Goal: Task Accomplishment & Management: Use online tool/utility

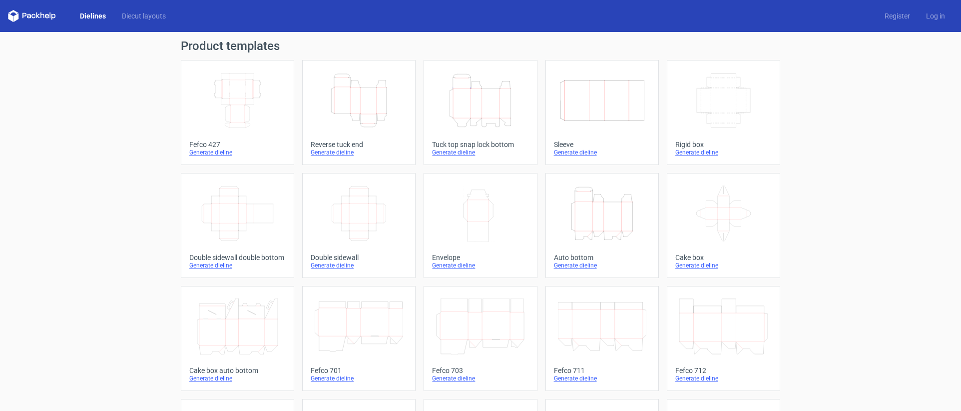
click at [453, 153] on div "Generate dieline" at bounding box center [480, 152] width 96 height 8
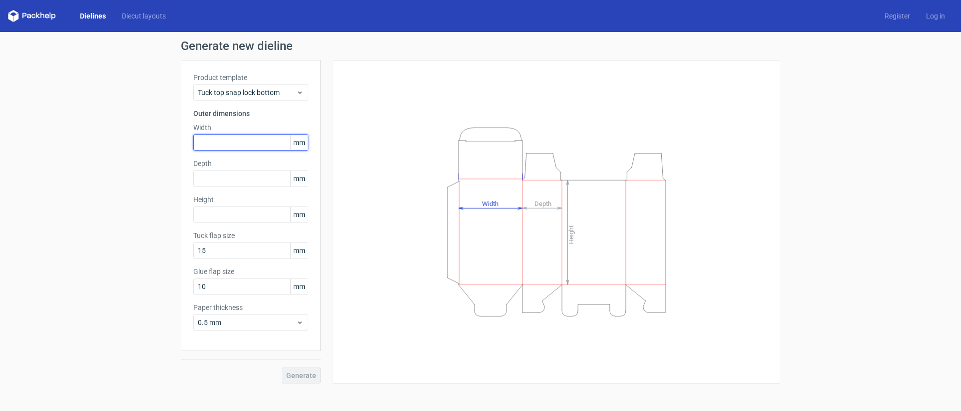
click at [225, 141] on input "text" at bounding box center [250, 142] width 115 height 16
type input "145"
click at [225, 175] on input "text" at bounding box center [250, 178] width 115 height 16
type input "78"
click at [225, 209] on input "text" at bounding box center [250, 214] width 115 height 16
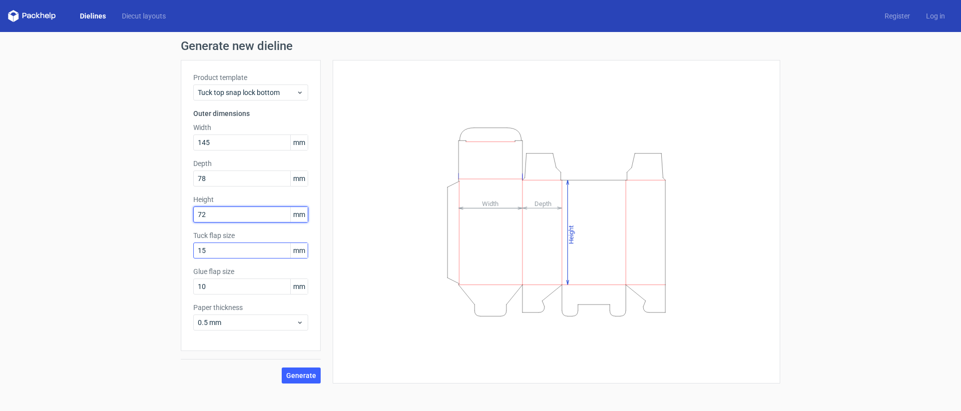
type input "72"
click at [234, 252] on input "15" at bounding box center [250, 250] width 115 height 16
type input "20"
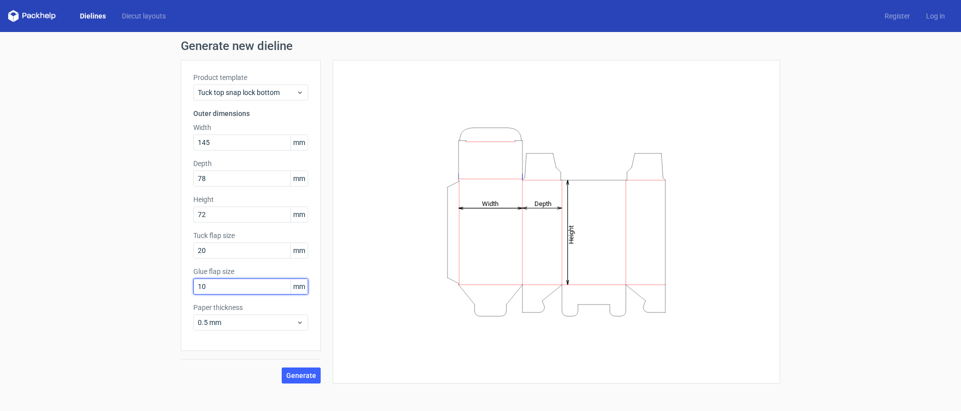
click at [235, 280] on input "10" at bounding box center [250, 286] width 115 height 16
type input "15"
click at [269, 322] on span "0.5 mm" at bounding box center [247, 322] width 98 height 10
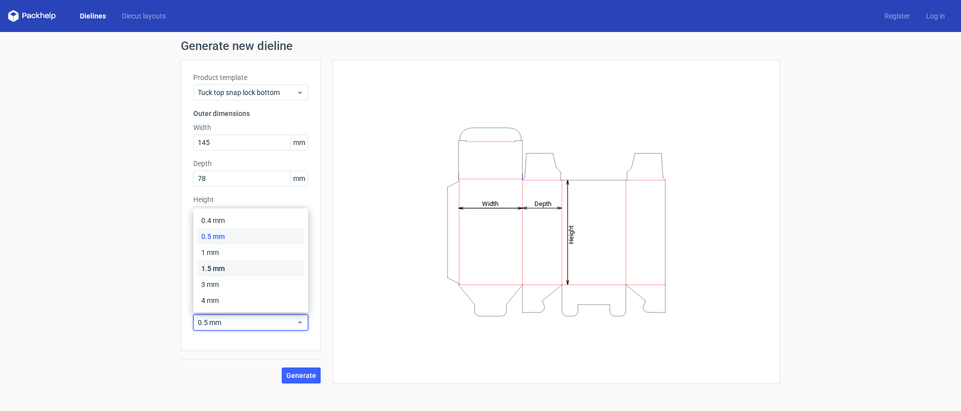
click at [229, 266] on div "1.5 mm" at bounding box center [250, 268] width 107 height 16
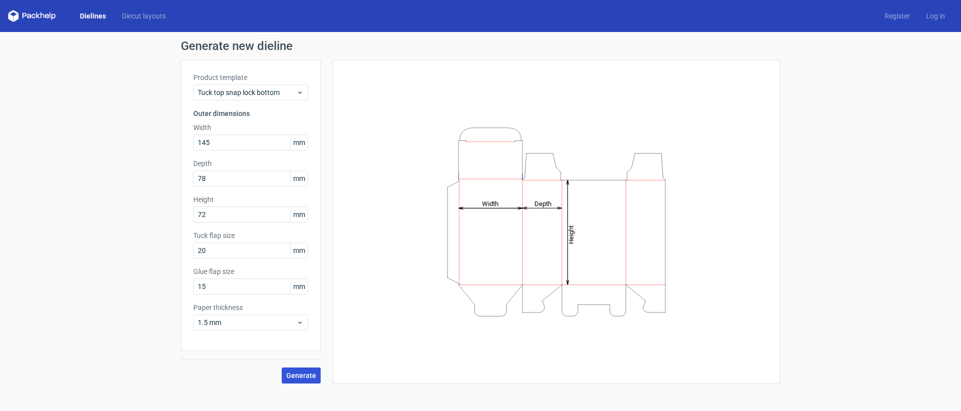
click at [301, 377] on span "Generate" at bounding box center [301, 375] width 30 height 7
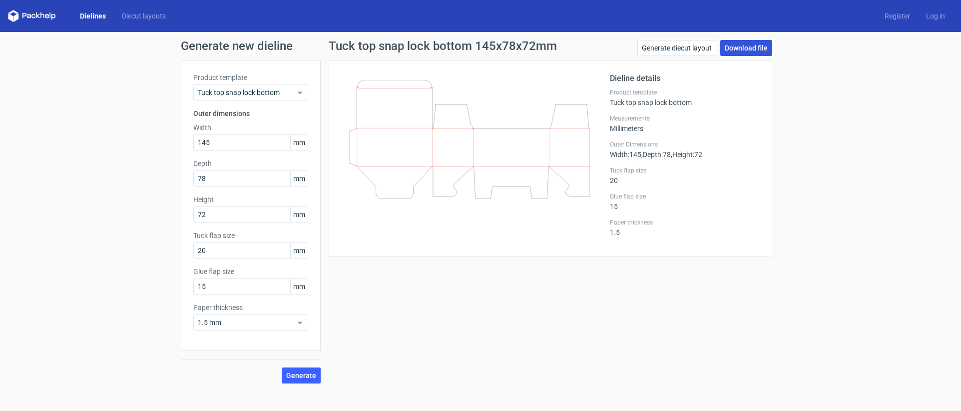
click at [737, 47] on link "Download file" at bounding box center [746, 48] width 52 height 16
